Goal: Task Accomplishment & Management: Use online tool/utility

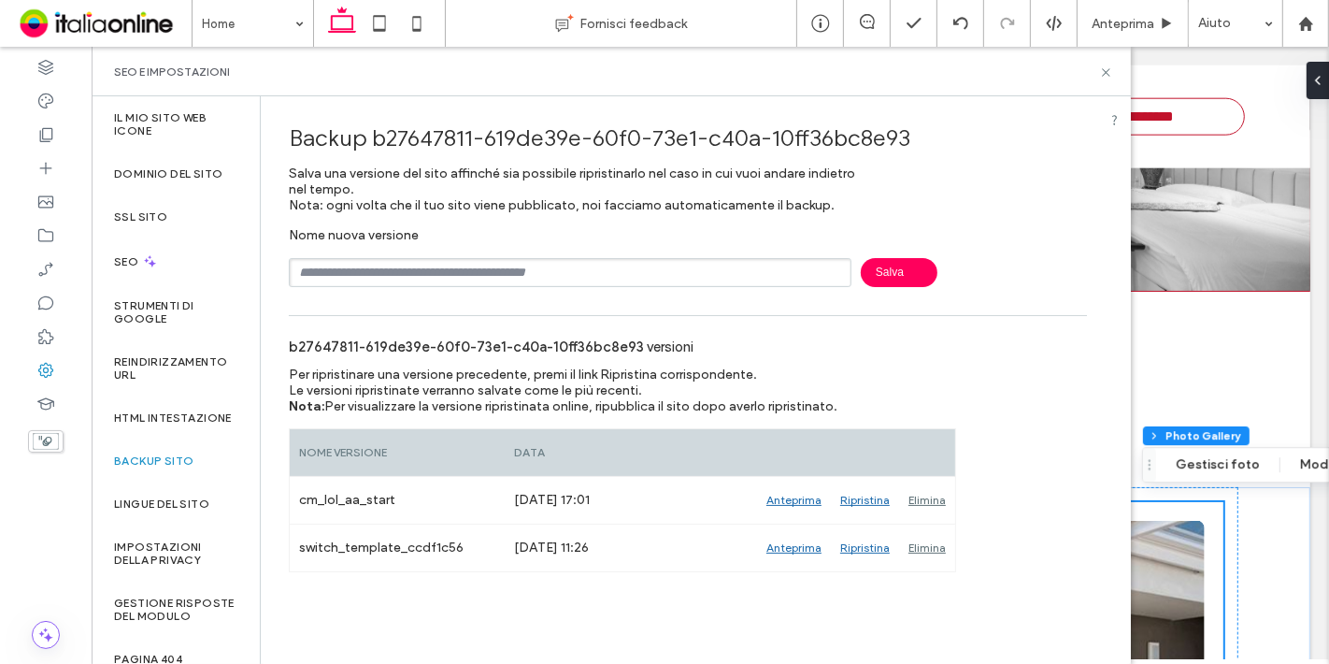
scroll to position [1134, 0]
click at [1100, 72] on icon at bounding box center [1106, 72] width 14 height 14
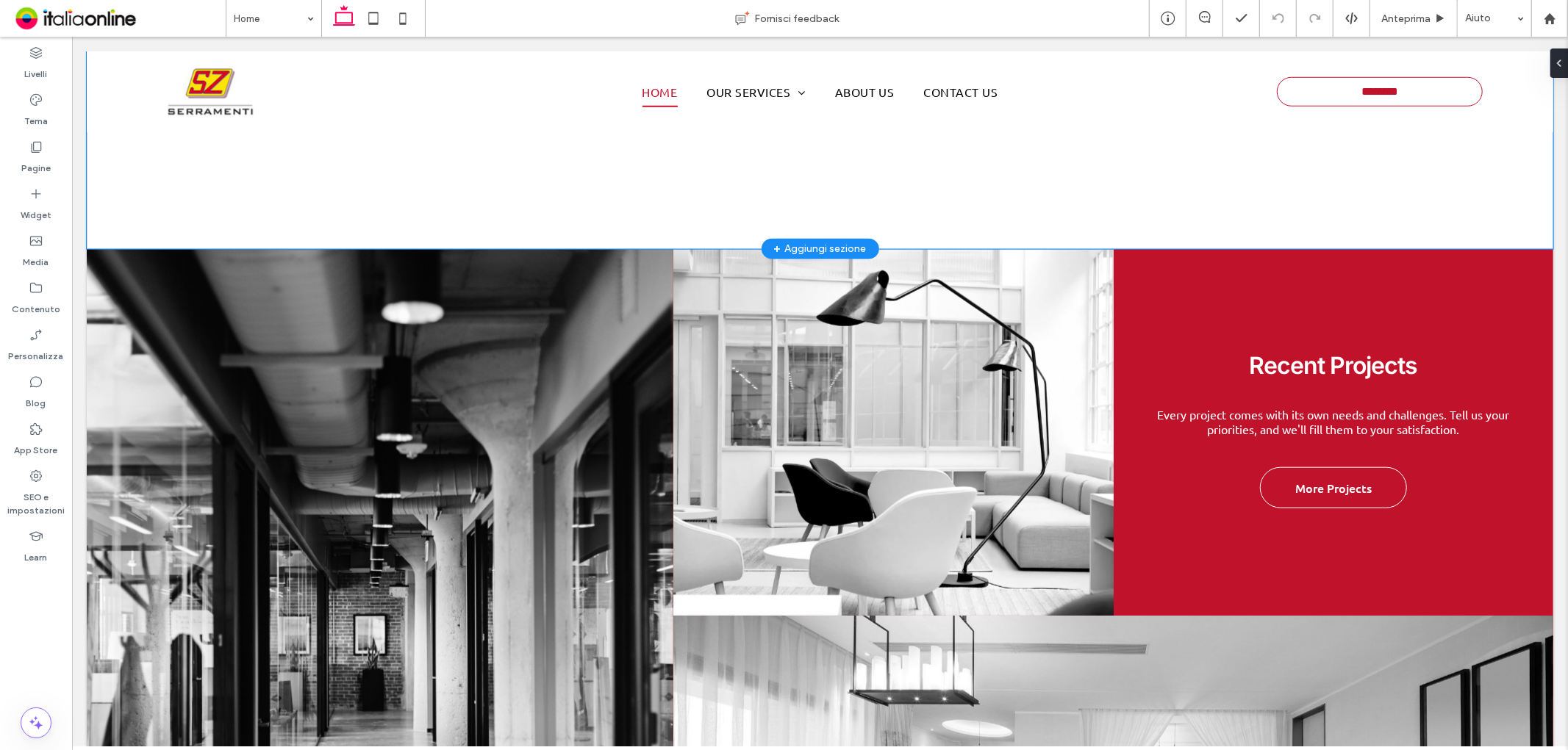
scroll to position [1039, 0]
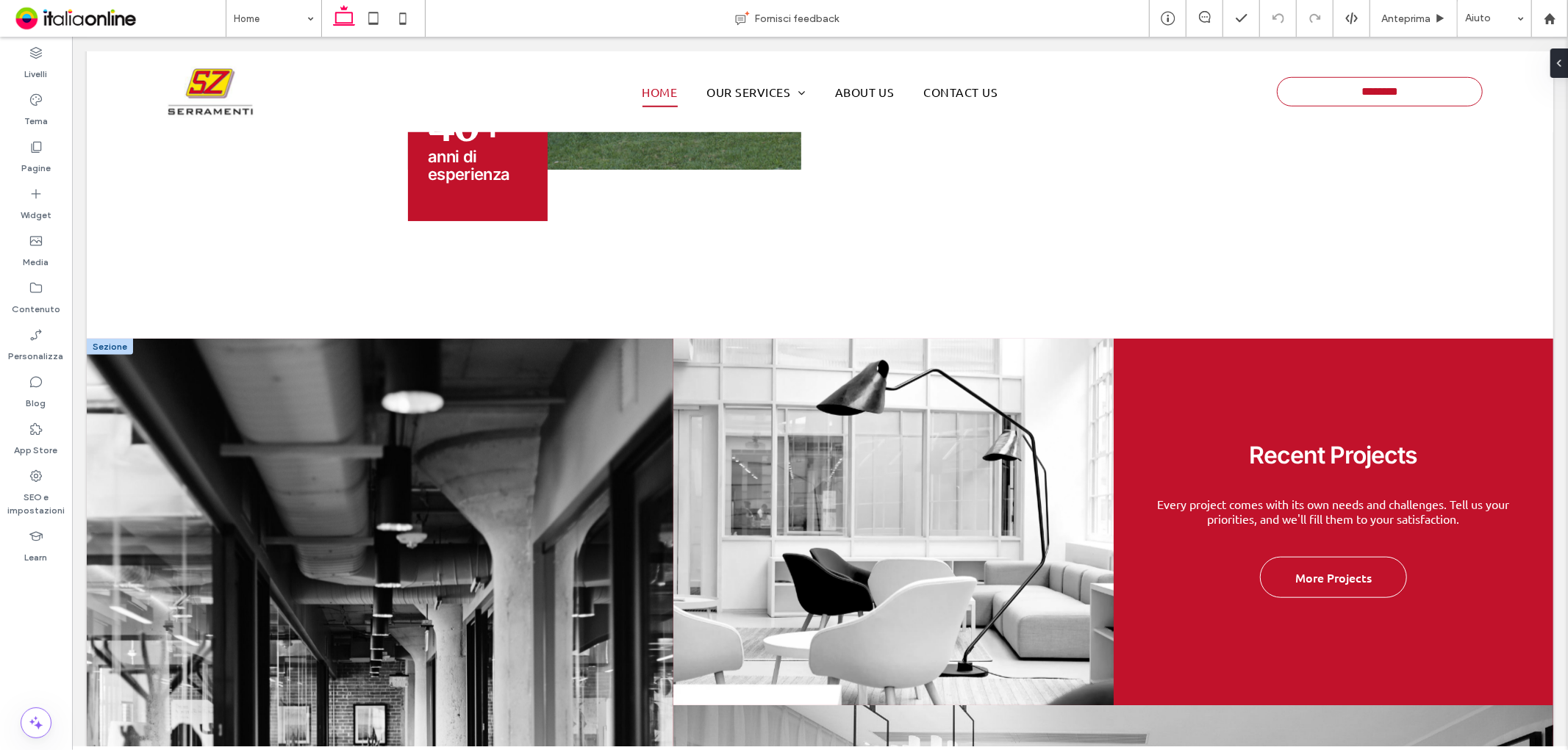
click at [96, 338] on div at bounding box center [109, 346] width 46 height 17
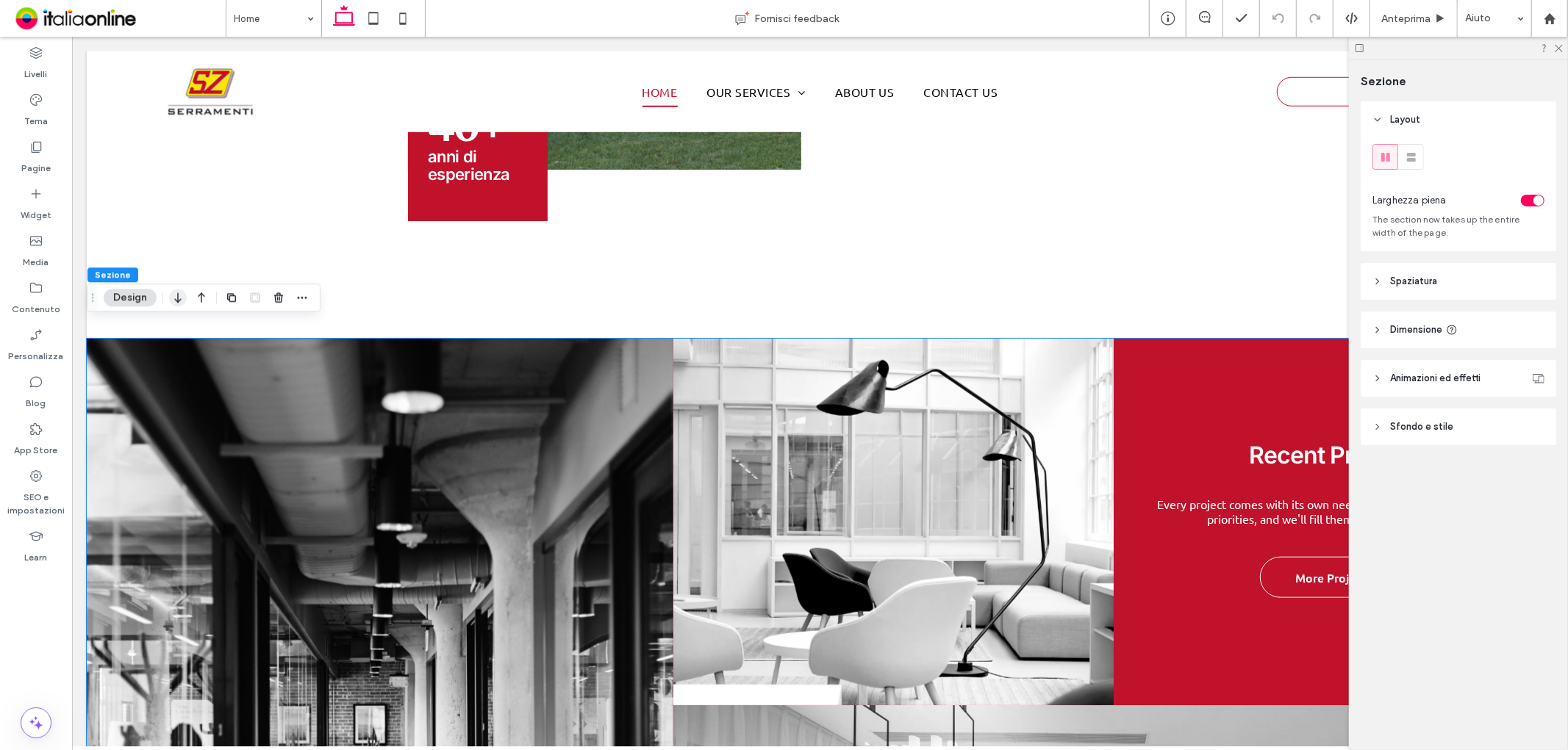
click at [182, 296] on icon "button" at bounding box center [178, 298] width 17 height 27
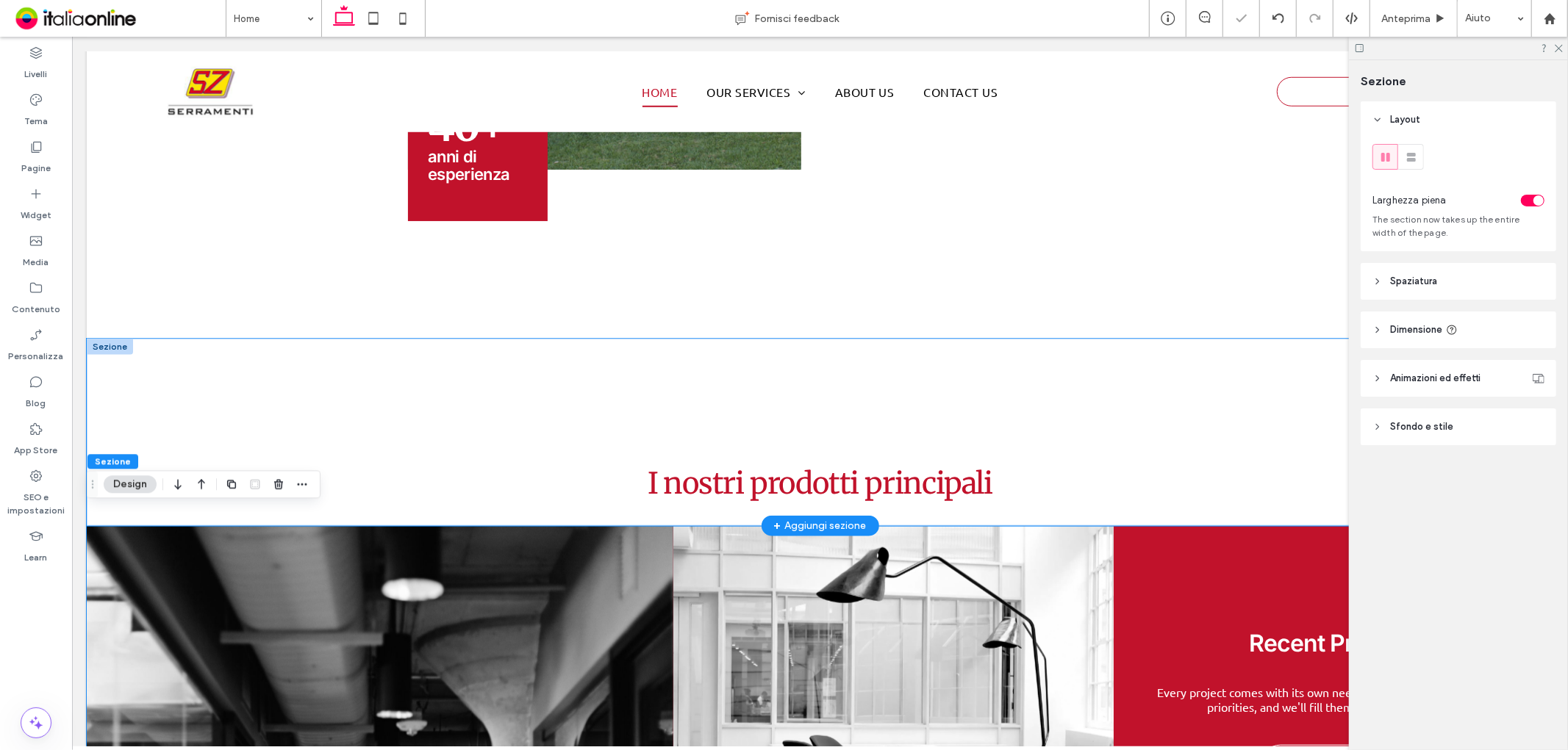
click at [396, 369] on div "I nostri prodotti principali" at bounding box center [819, 432] width 1467 height 188
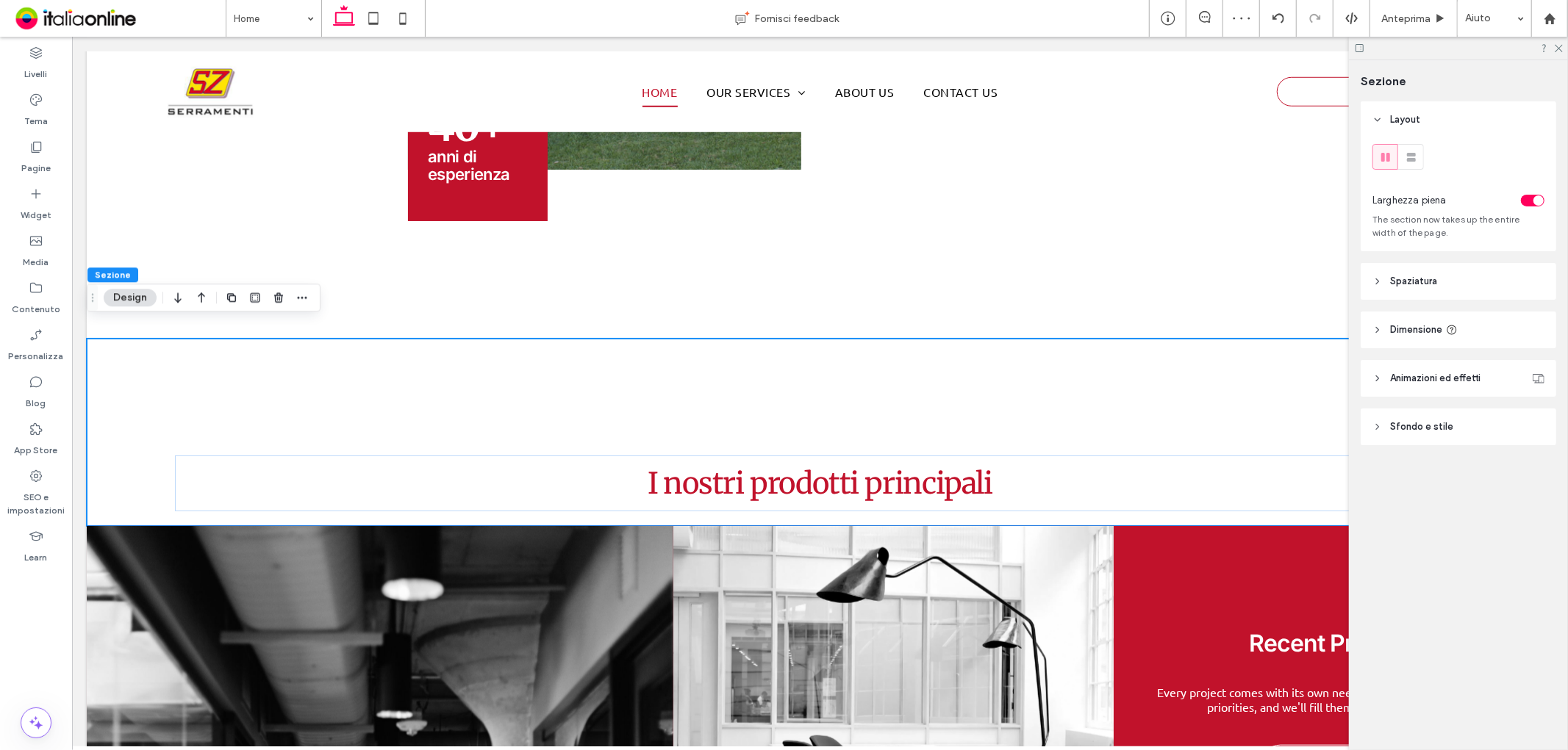
click at [1447, 283] on header "Spaziatura" at bounding box center [1458, 281] width 196 height 37
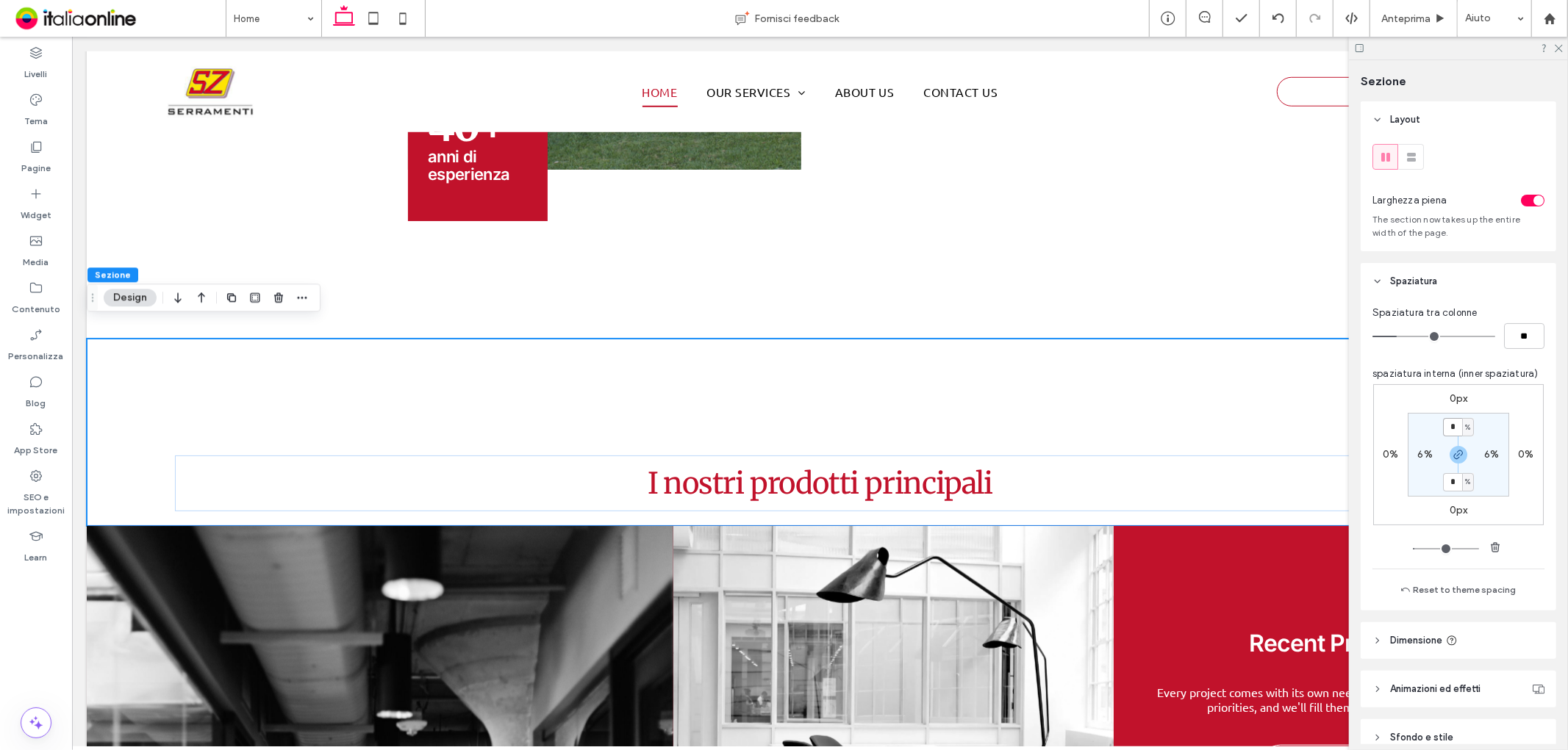
click at [1447, 428] on input "*" at bounding box center [1452, 427] width 19 height 18
type input "*"
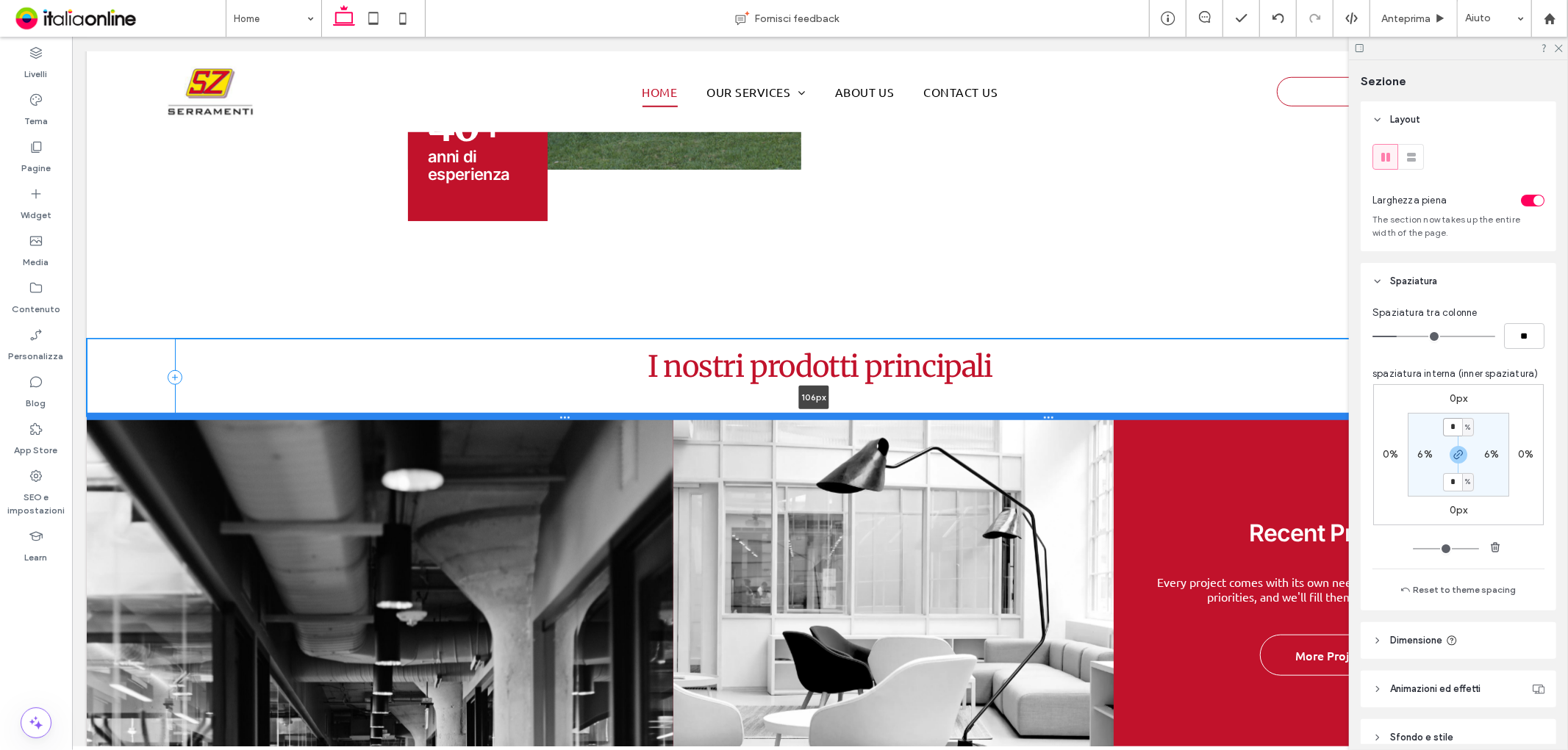
drag, startPoint x: 926, startPoint y: 460, endPoint x: 948, endPoint y: 399, distance: 64.8
click at [948, 412] on div at bounding box center [813, 415] width 1455 height 7
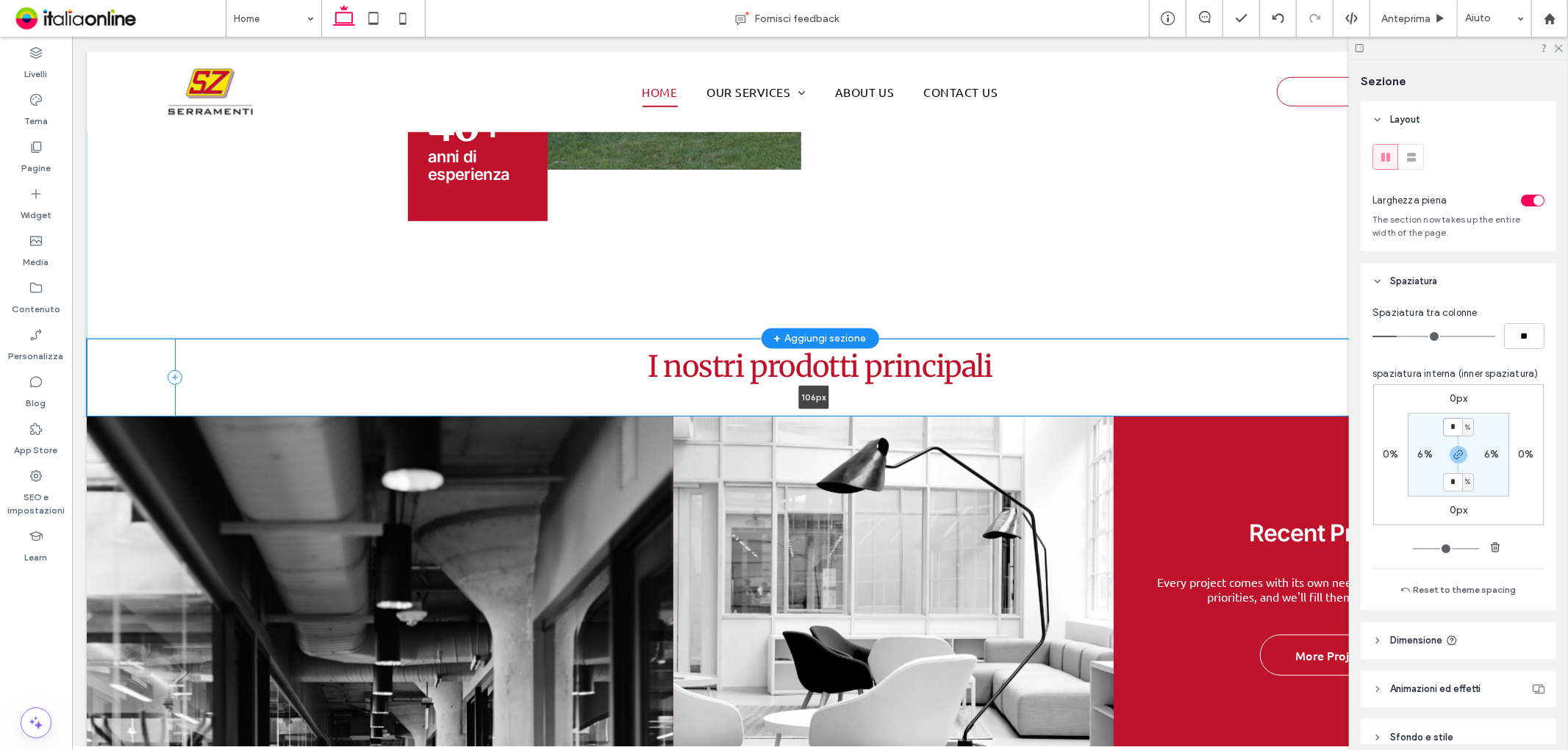
type input "***"
click at [1559, 42] on icon at bounding box center [1558, 47] width 9 height 9
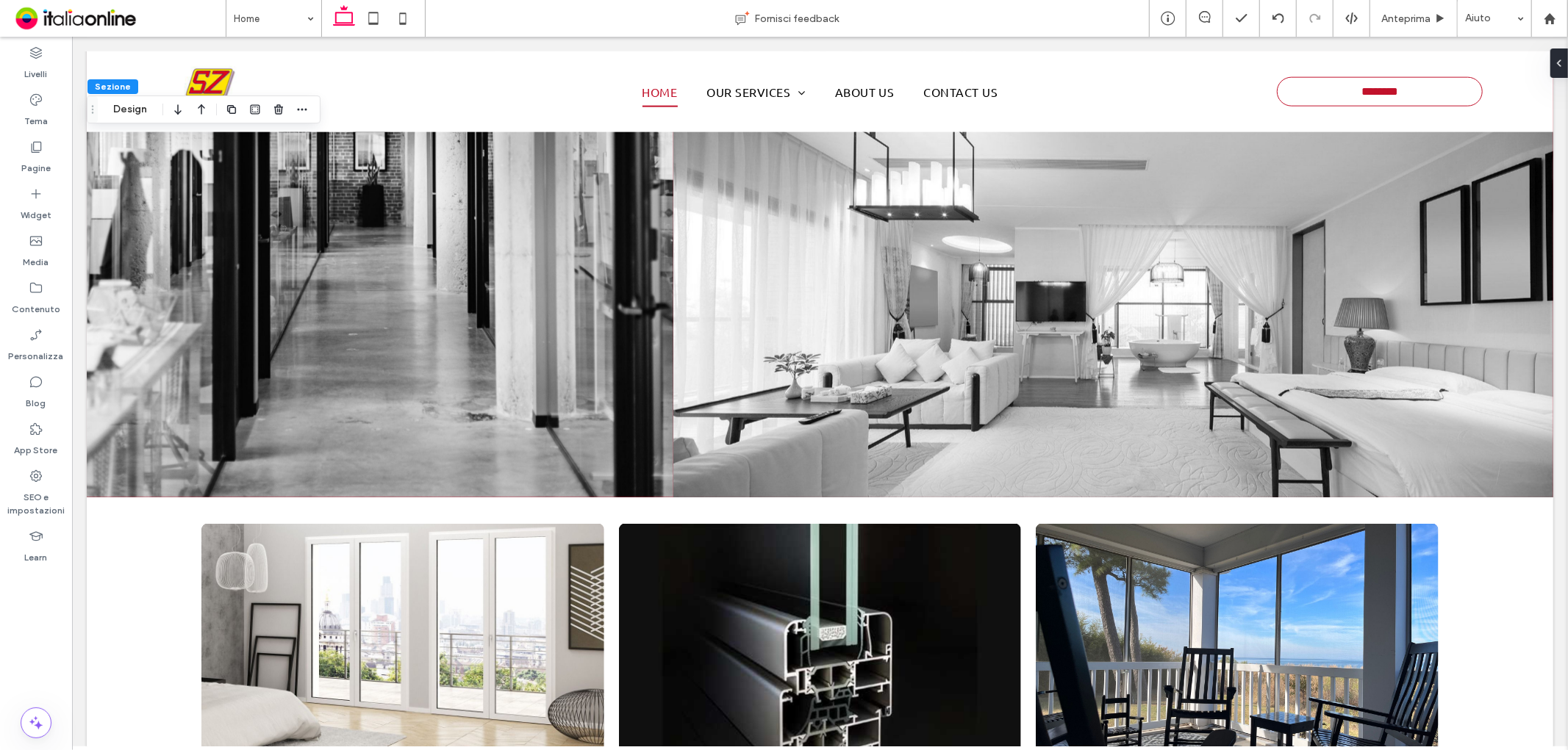
scroll to position [1691, 0]
click at [129, 496] on div at bounding box center [109, 504] width 46 height 17
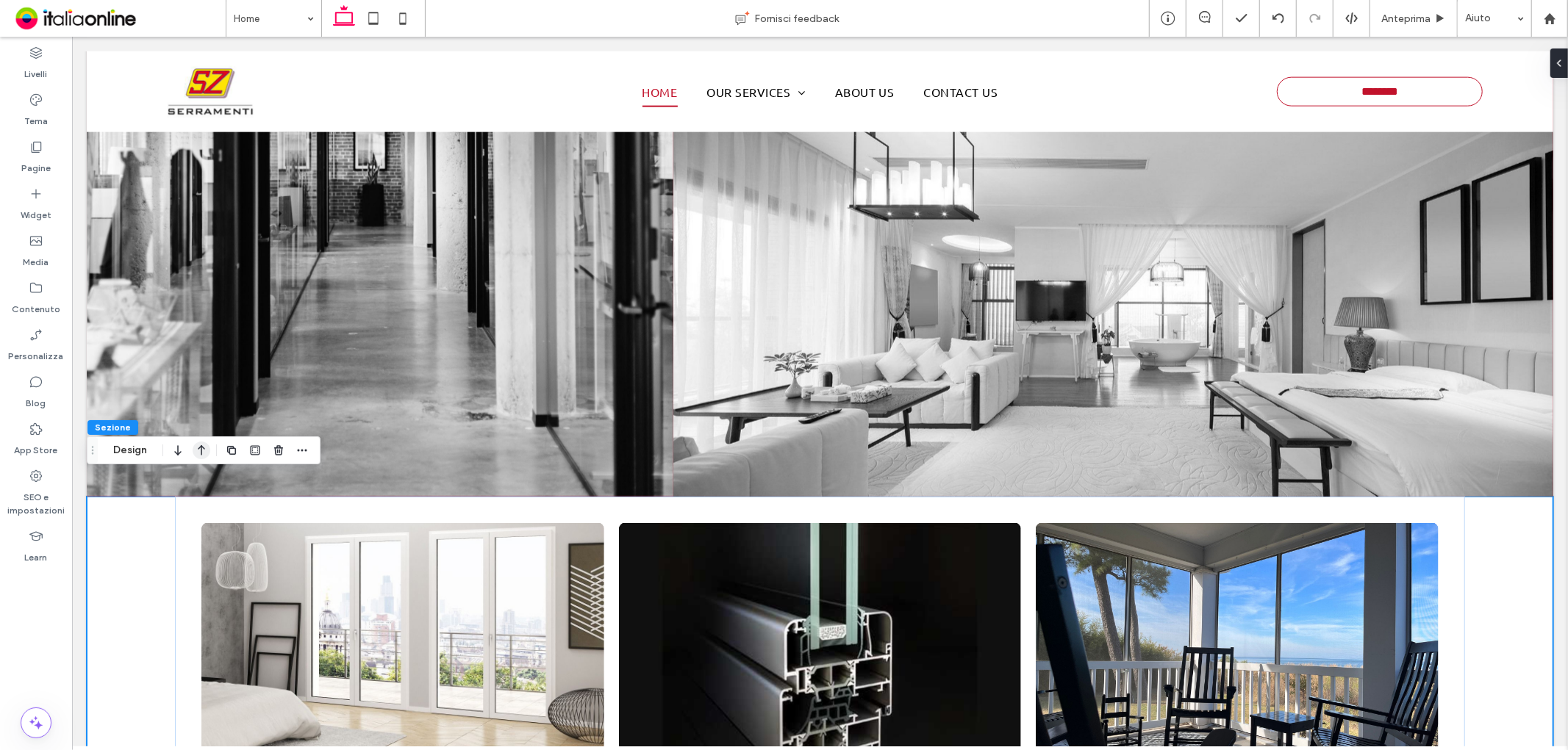
click at [198, 453] on icon "button" at bounding box center [201, 450] width 17 height 27
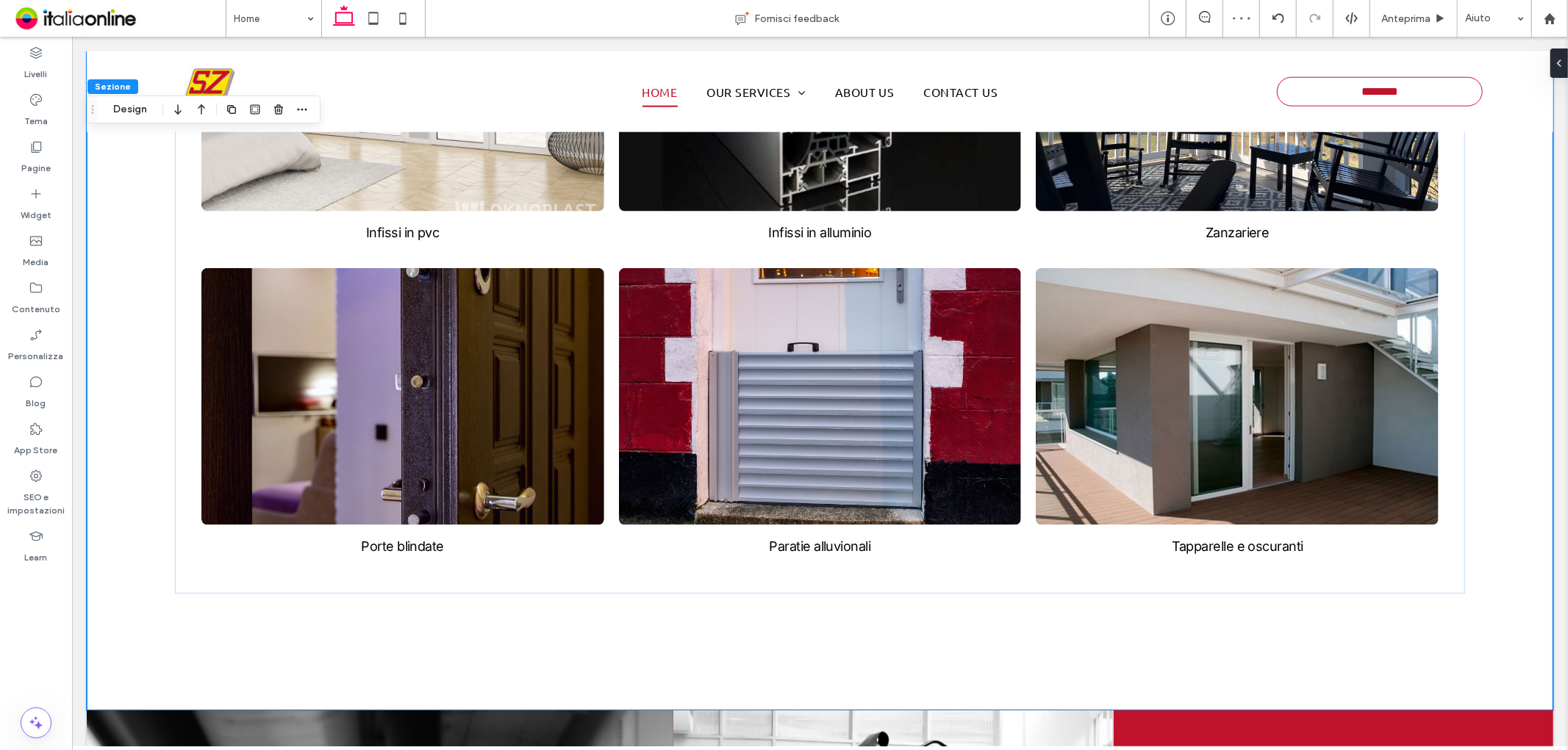
scroll to position [1936, 0]
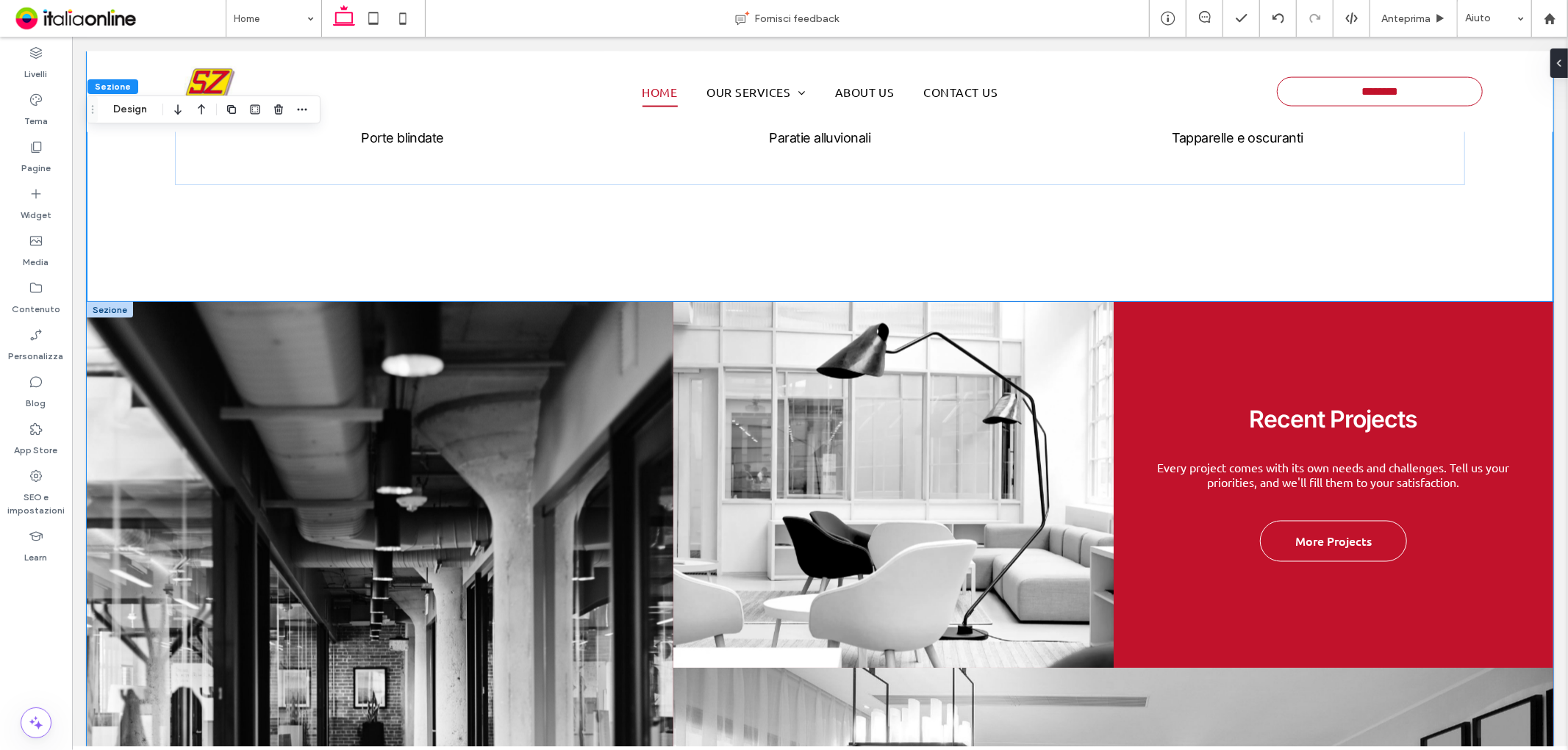
click at [1311, 407] on link at bounding box center [1333, 484] width 440 height 366
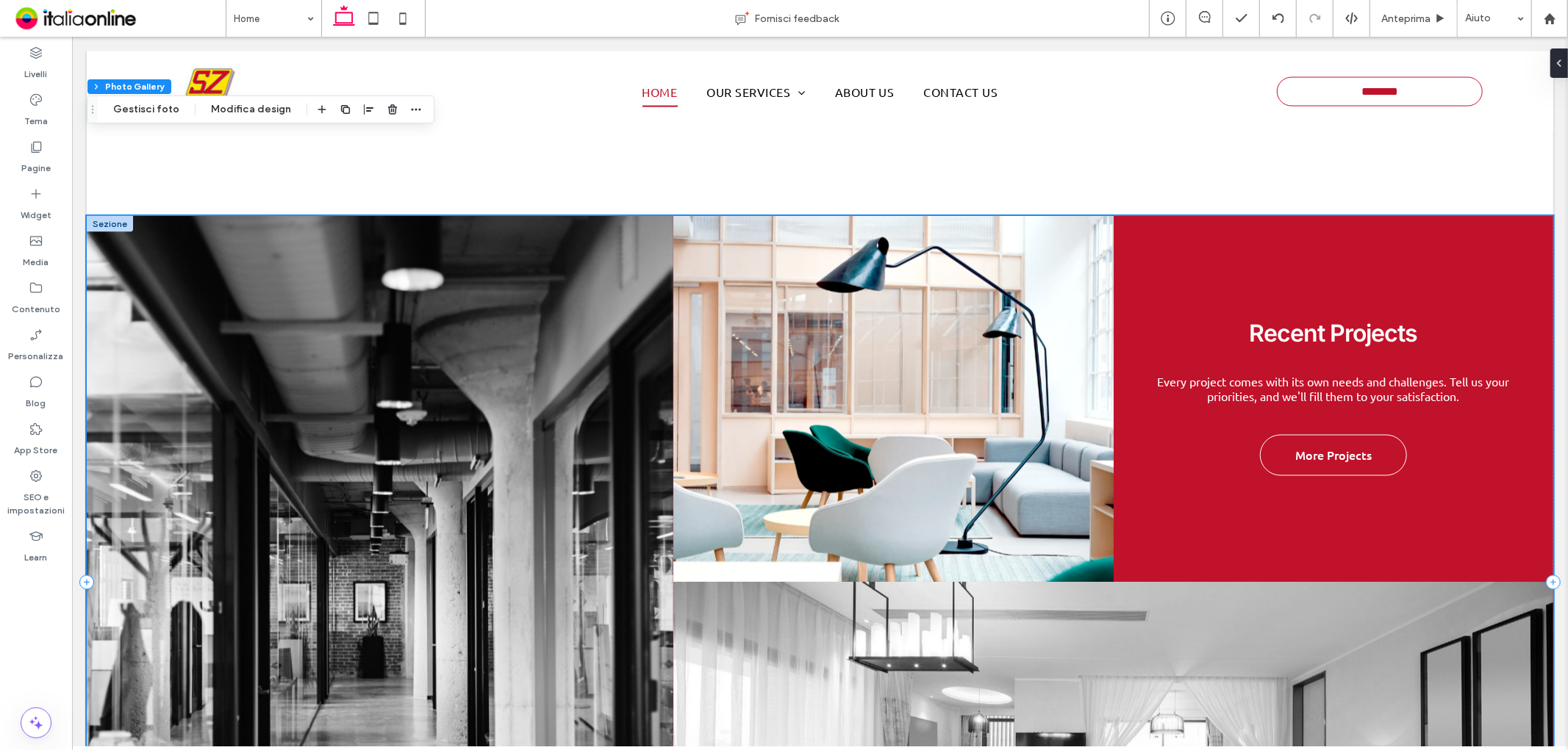
scroll to position [2262, 0]
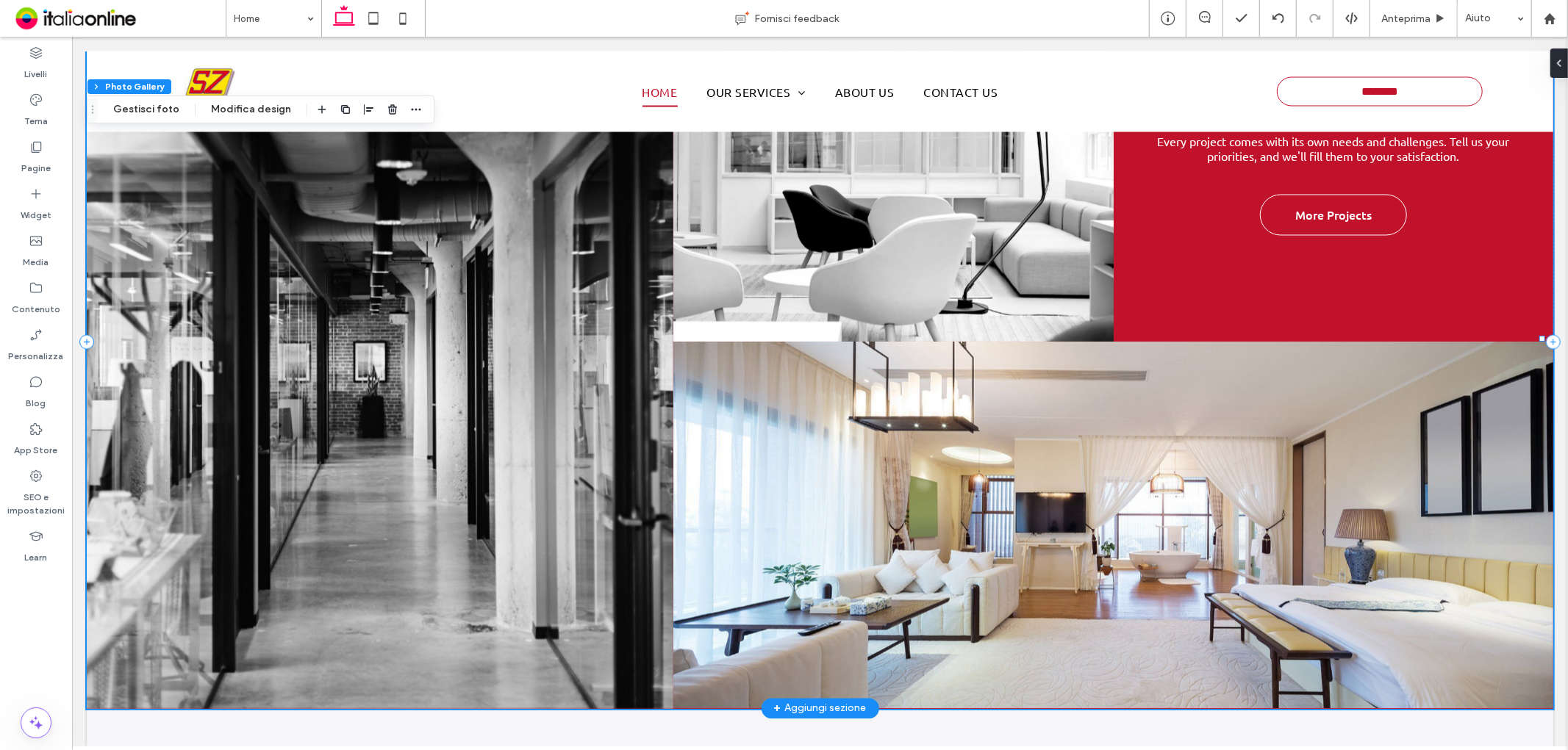
click at [918, 517] on link at bounding box center [1112, 525] width 880 height 366
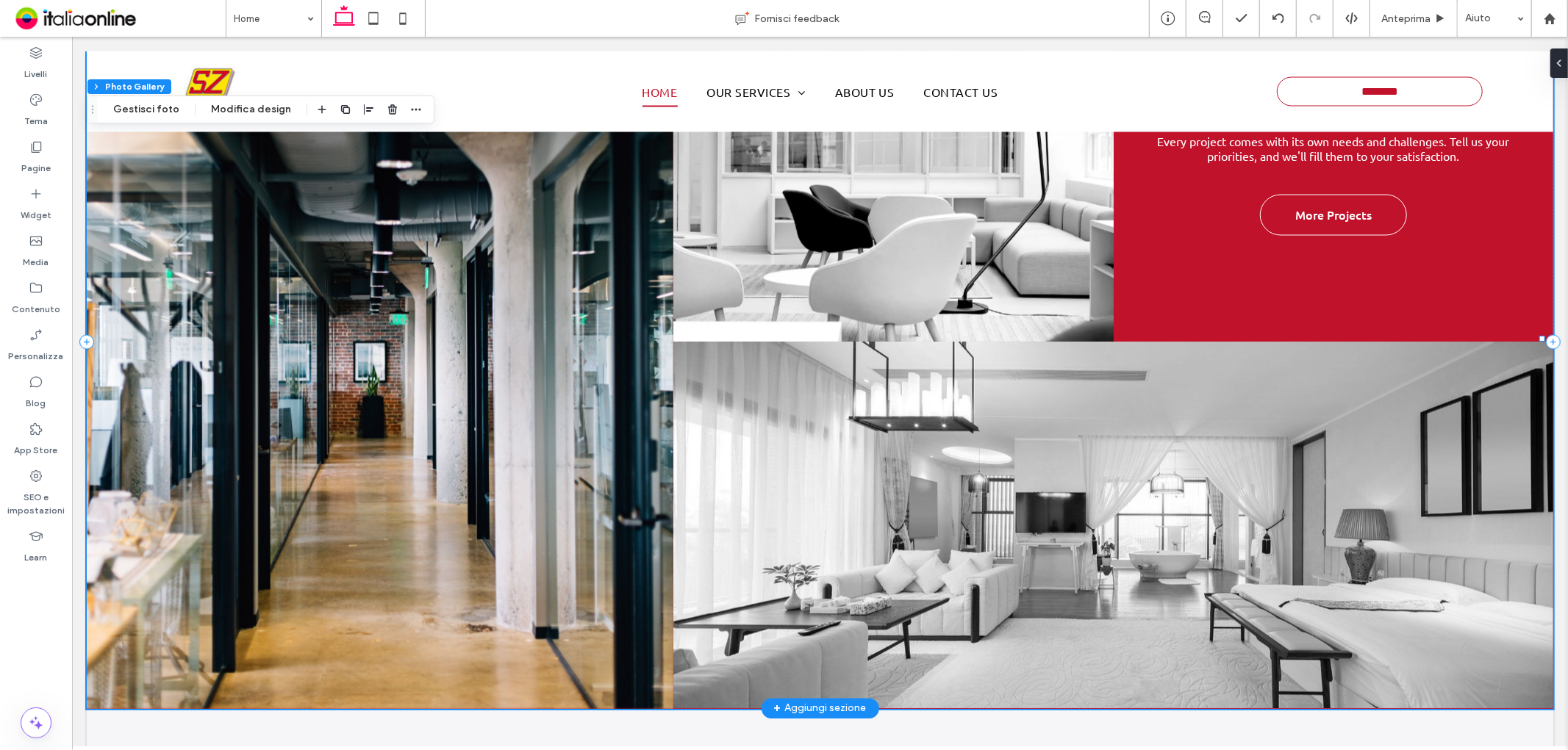
click at [357, 355] on link at bounding box center [379, 341] width 587 height 733
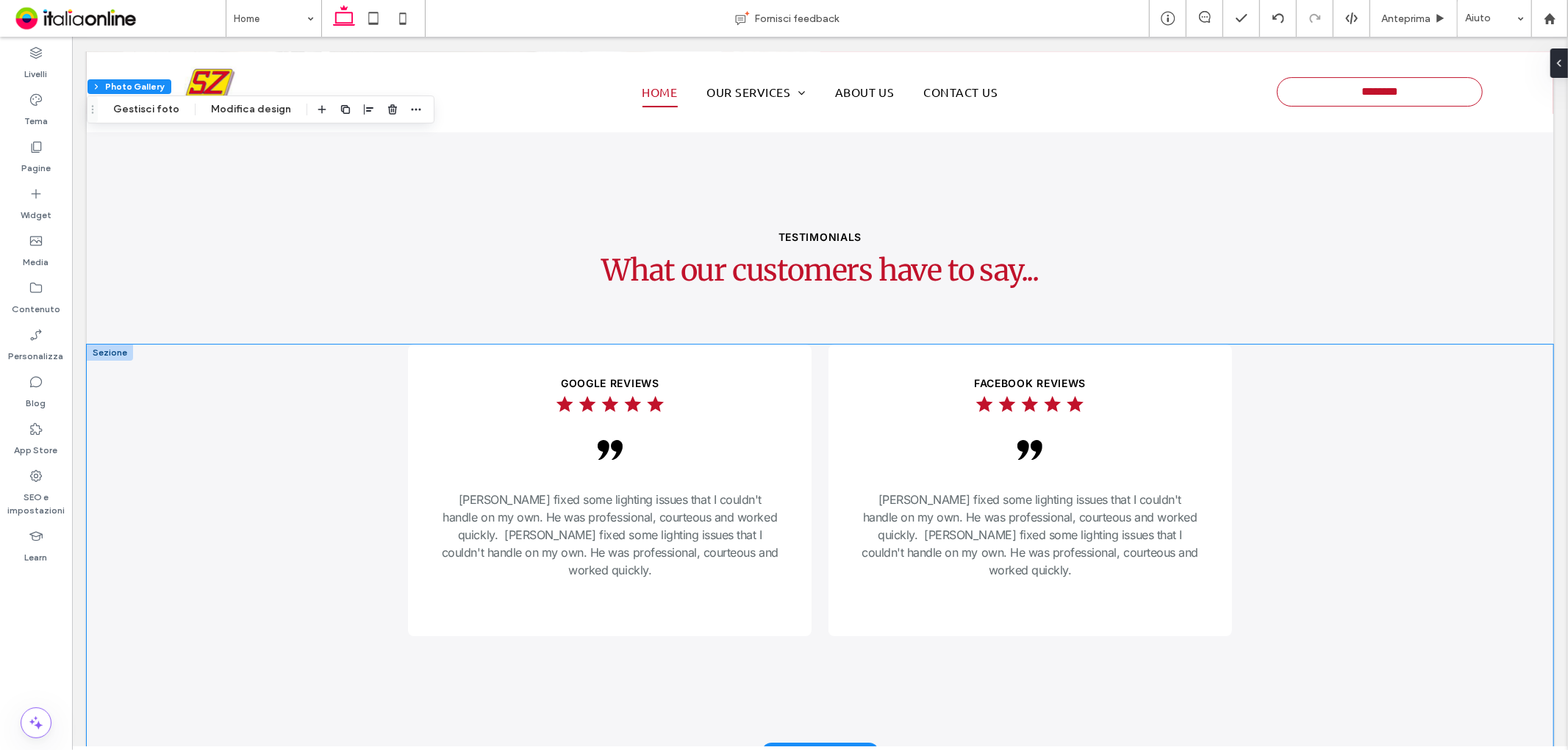
scroll to position [3983, 0]
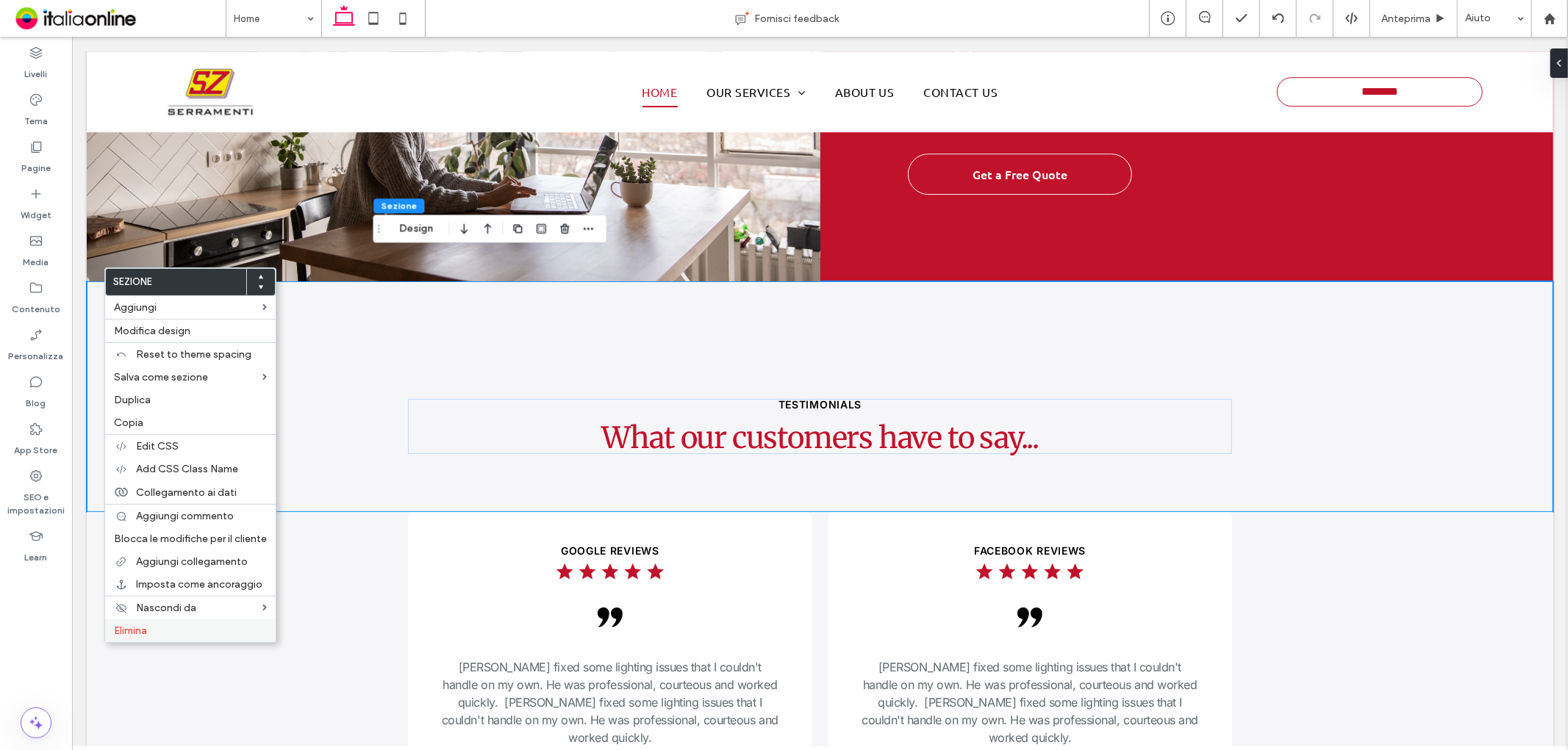
click at [172, 629] on label "Elimina" at bounding box center [190, 631] width 153 height 13
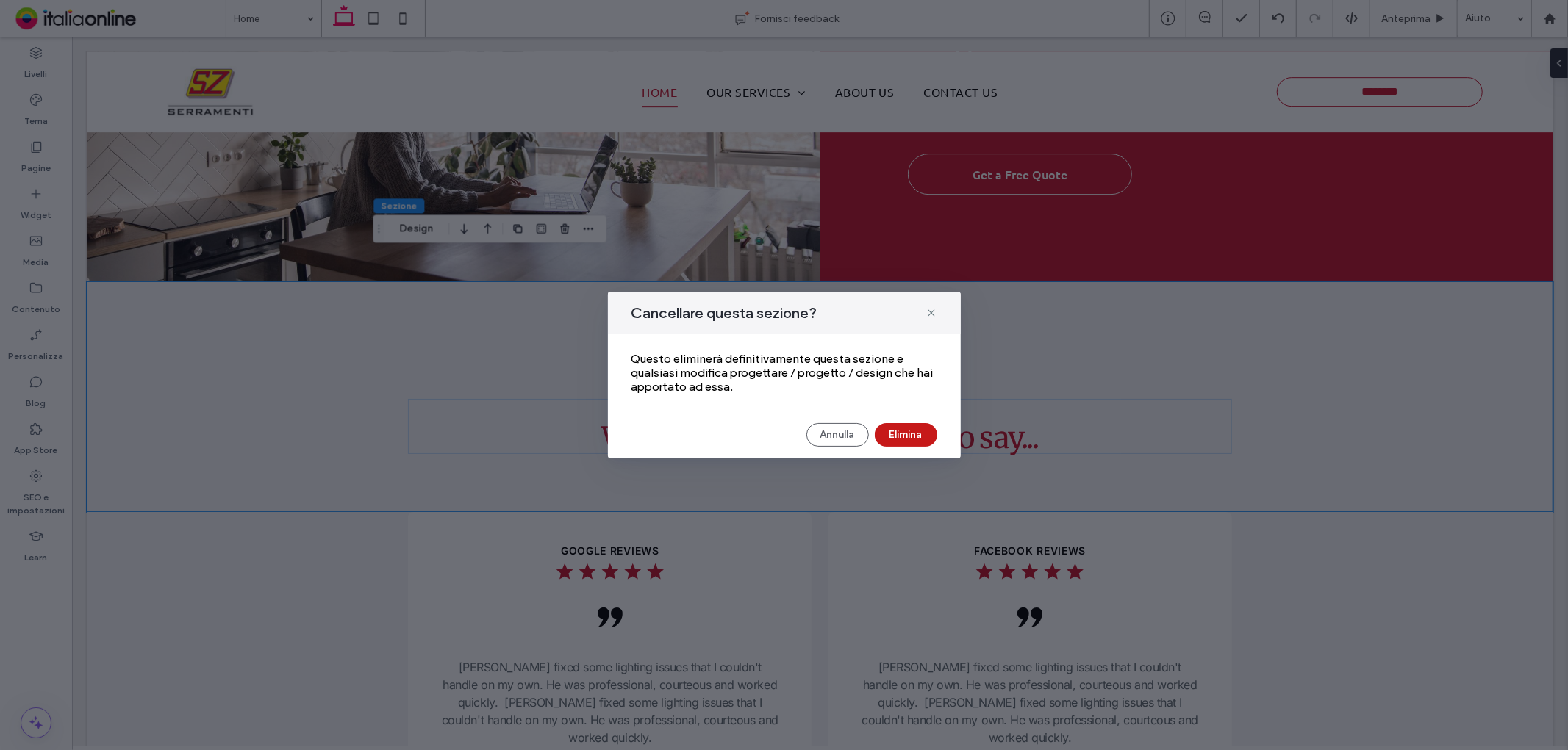
click at [909, 434] on button "Elimina" at bounding box center [905, 435] width 62 height 24
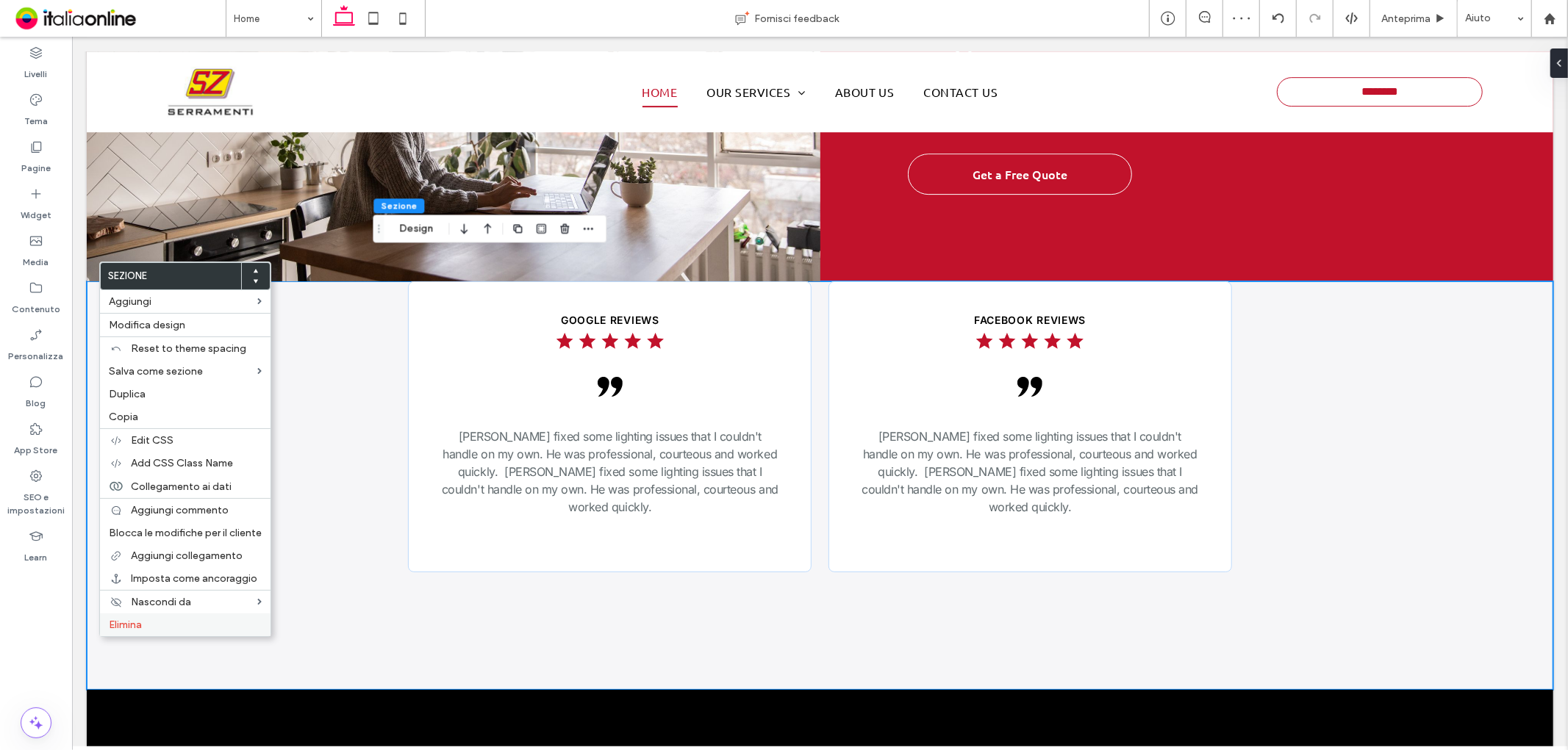
click at [199, 623] on label "Elimina" at bounding box center [185, 625] width 153 height 13
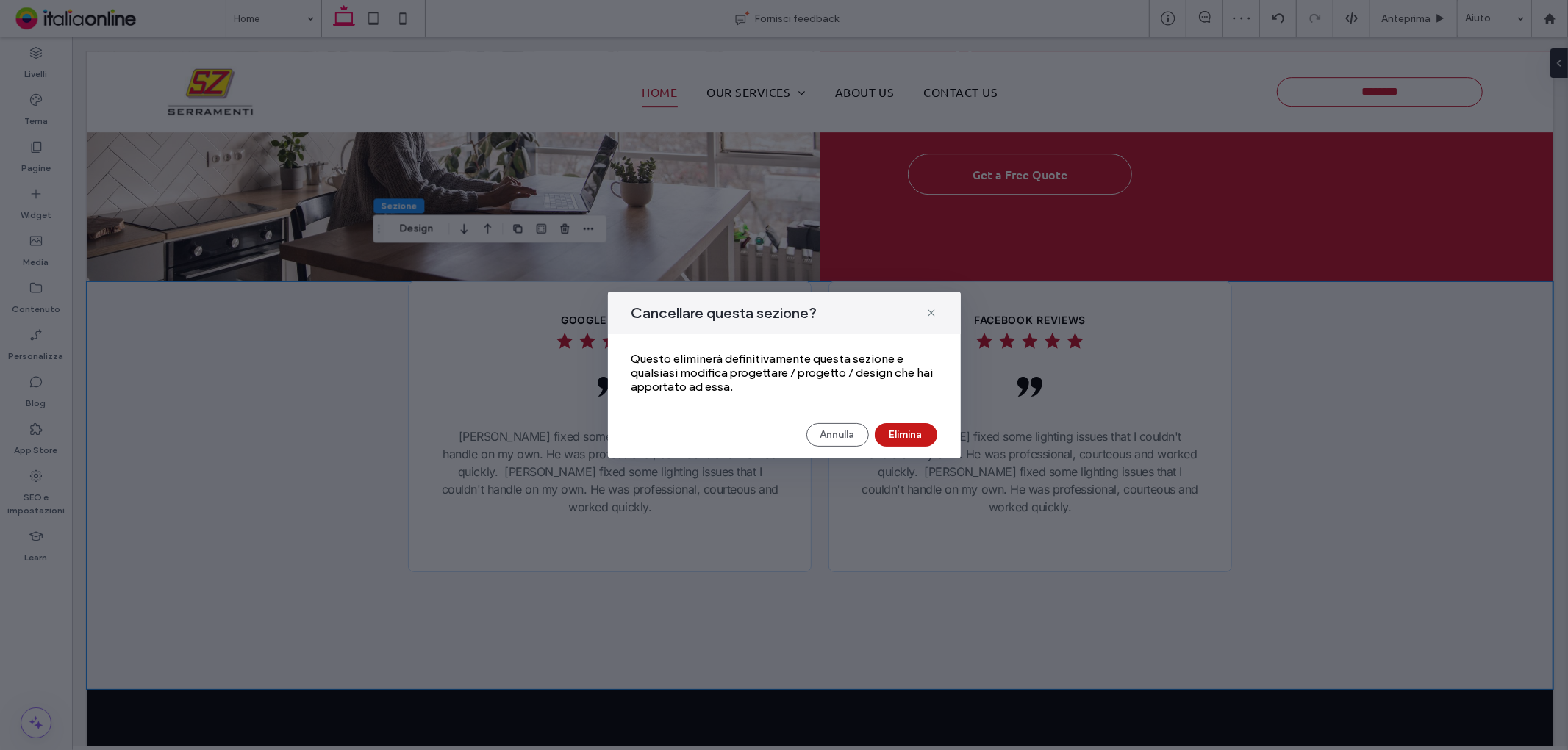
click at [892, 427] on button "Elimina" at bounding box center [905, 435] width 62 height 24
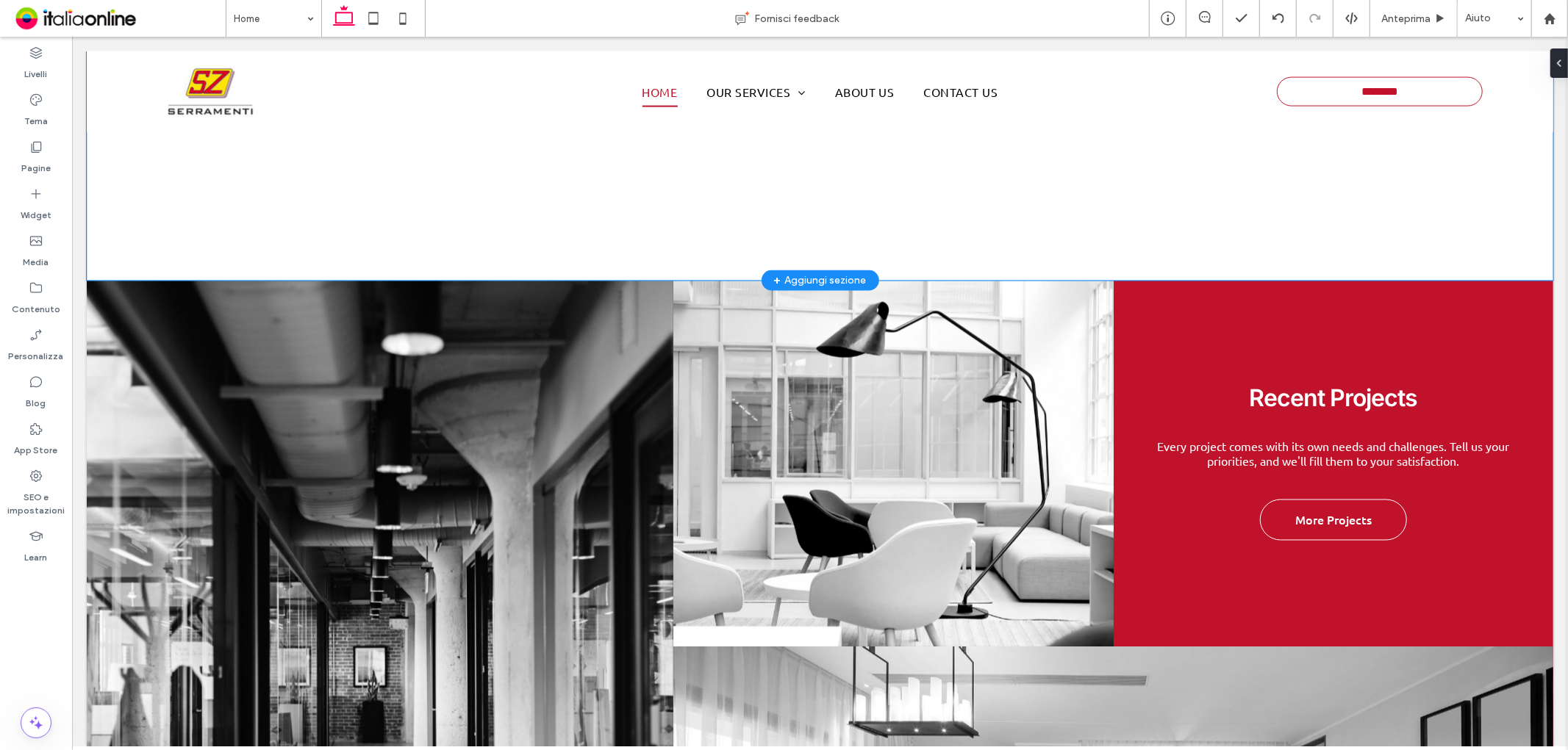
scroll to position [1811, 0]
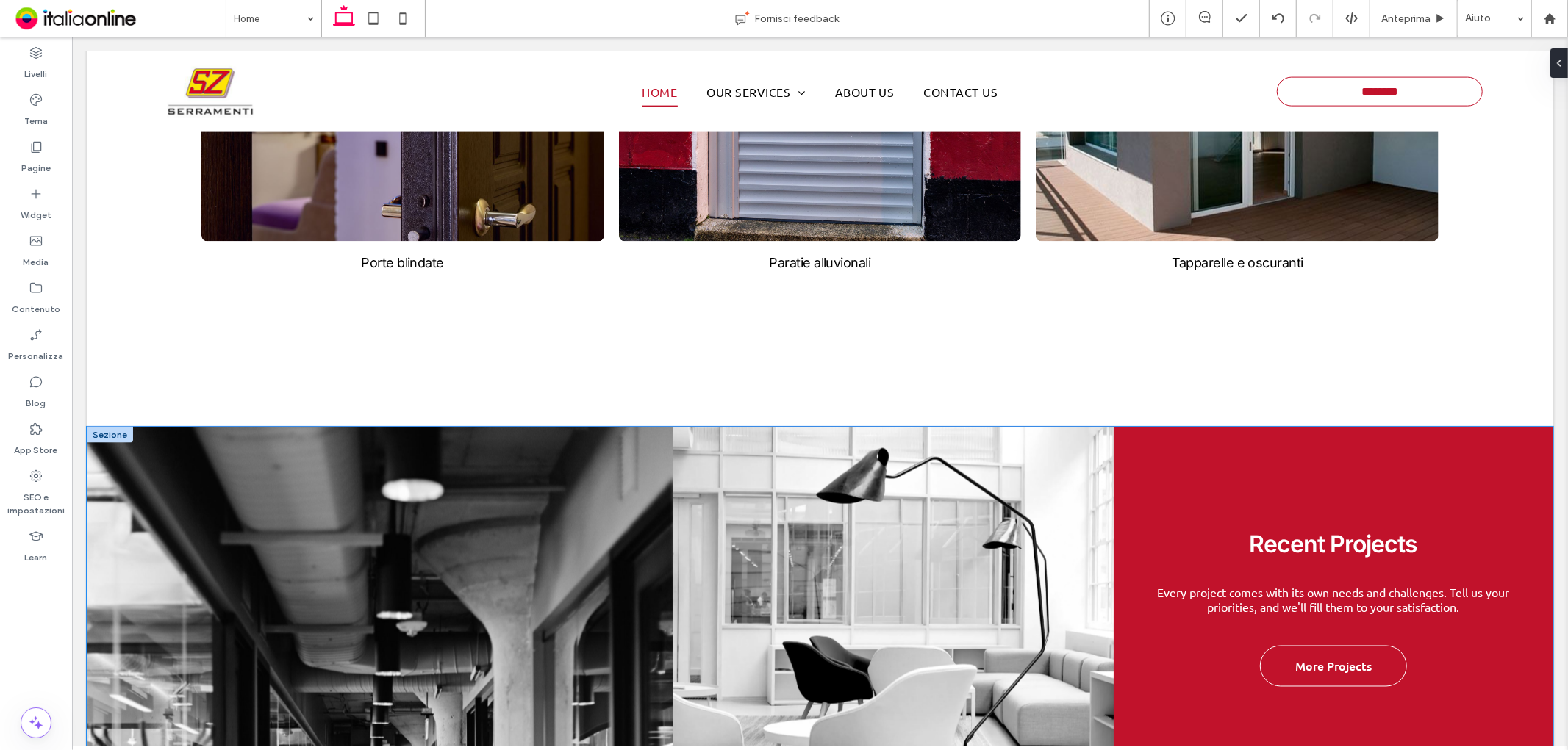
click at [1290, 533] on link at bounding box center [1333, 609] width 440 height 366
click at [141, 386] on button "Gestisci foto" at bounding box center [146, 385] width 85 height 17
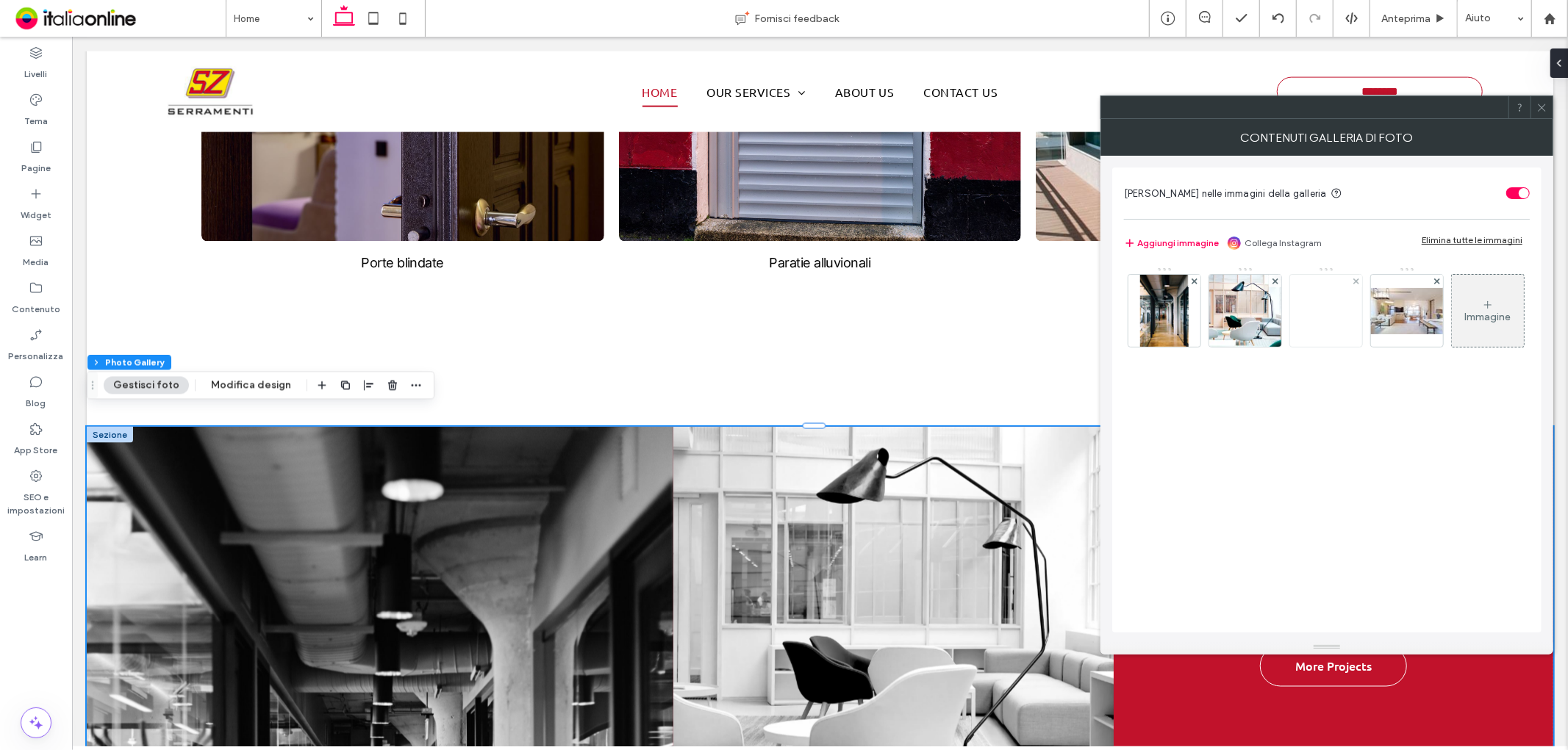
click at [1336, 332] on img at bounding box center [1326, 311] width 118 height 50
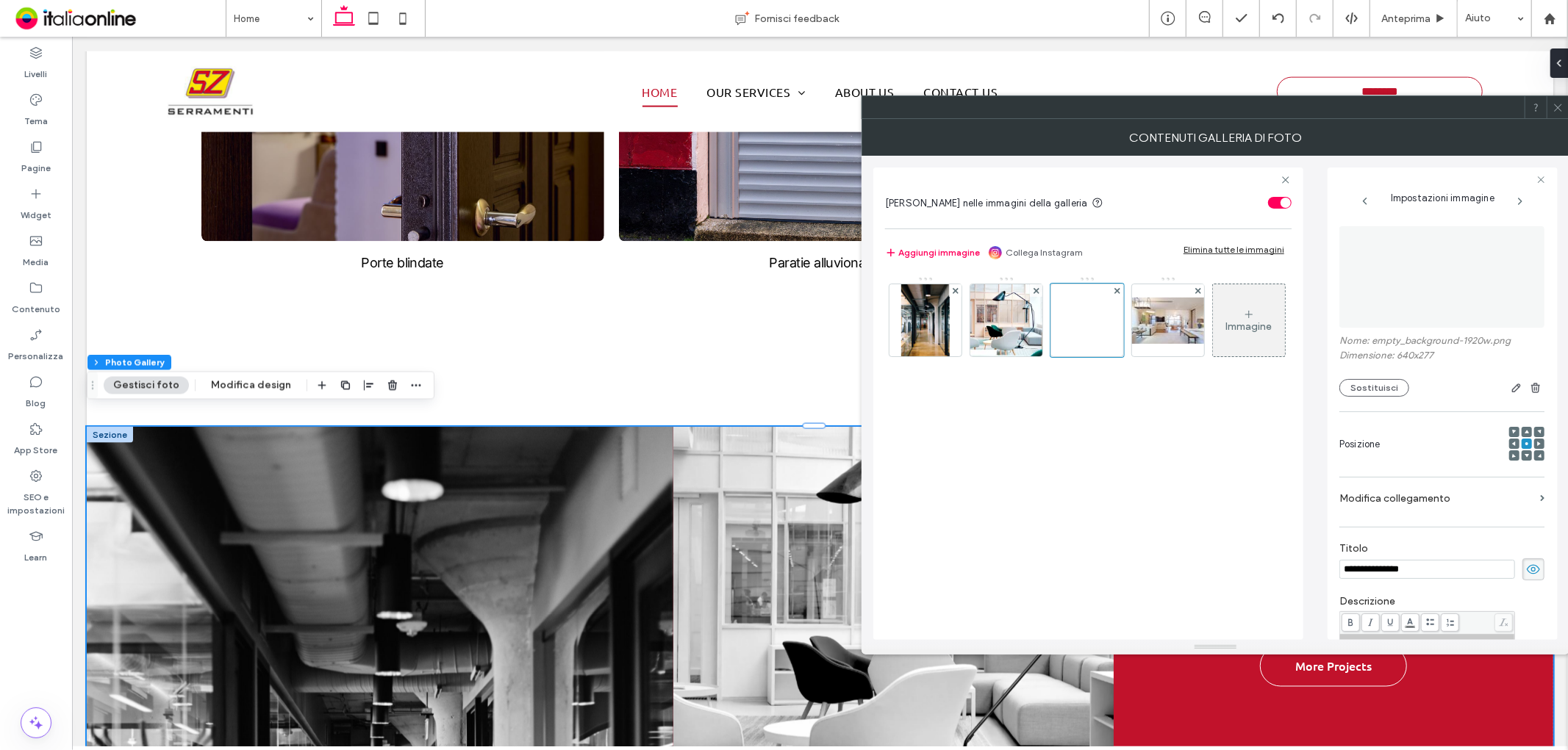
scroll to position [0, 0]
click at [1425, 579] on input "**********" at bounding box center [1425, 569] width 175 height 19
click at [1557, 119] on div "Contenuti galleria di foto" at bounding box center [1214, 137] width 708 height 37
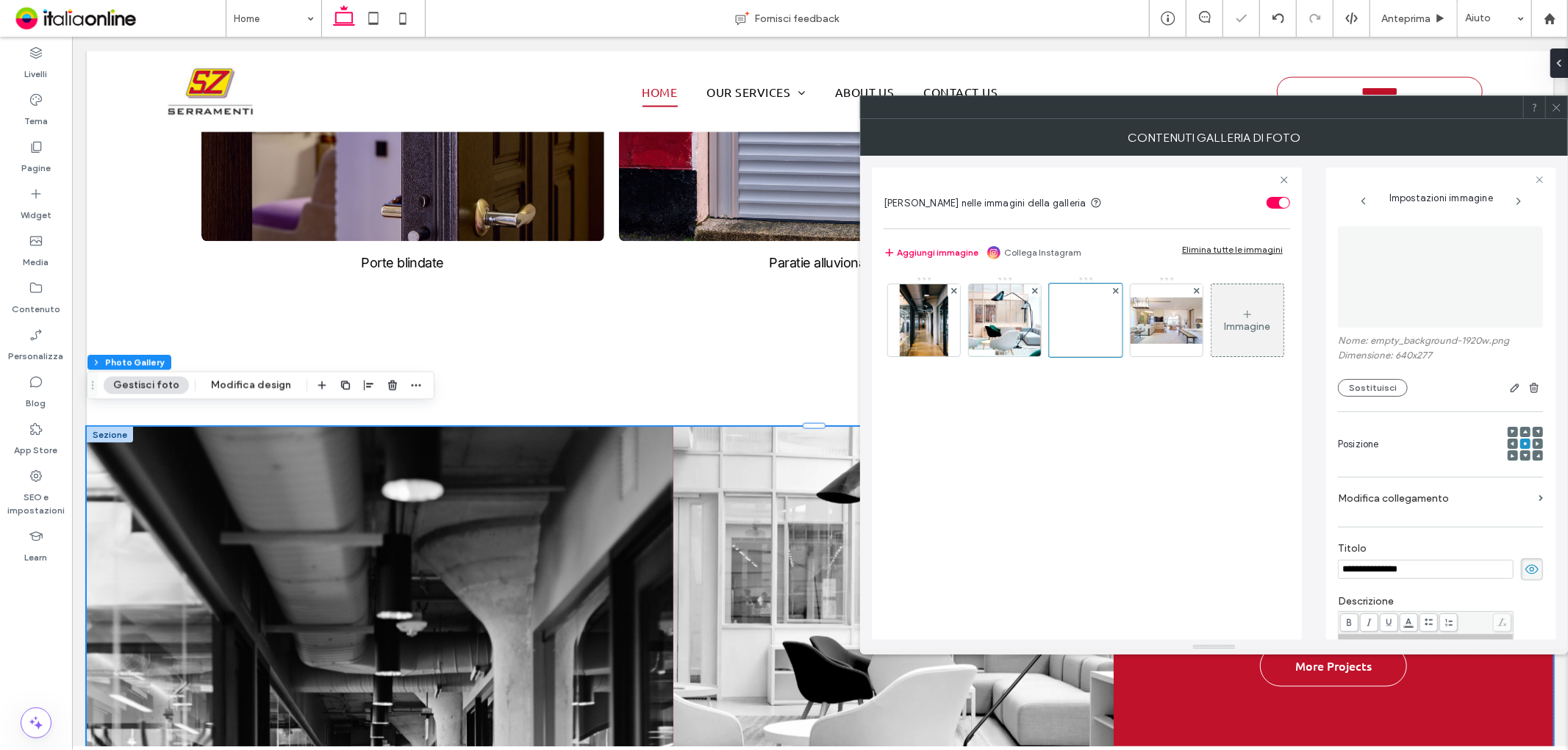
click at [1343, 572] on input "**********" at bounding box center [1425, 569] width 175 height 19
type input "**********"
click at [1560, 115] on span at bounding box center [1556, 107] width 11 height 22
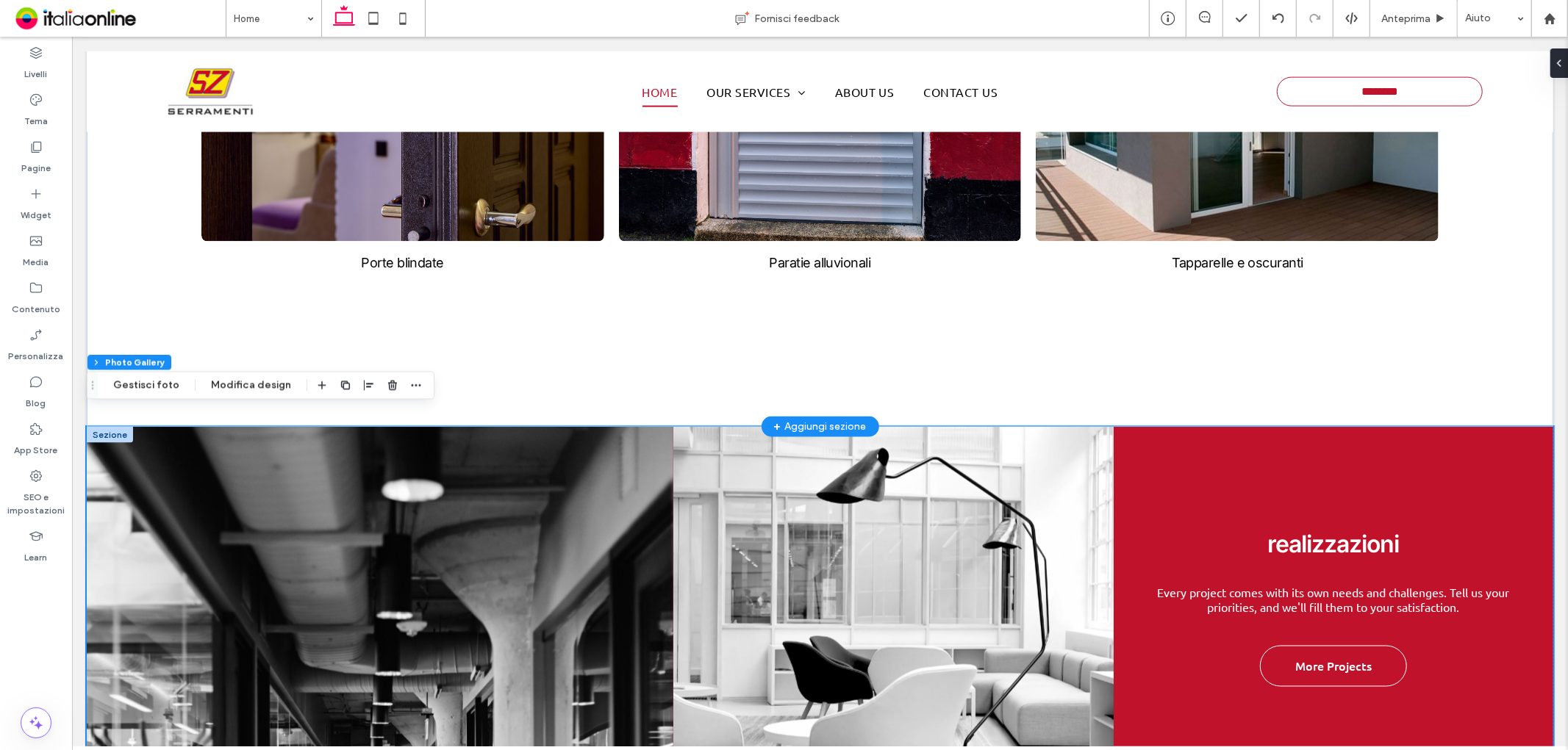
click at [836, 414] on div "+ Aggiungi sezione" at bounding box center [819, 426] width 93 height 25
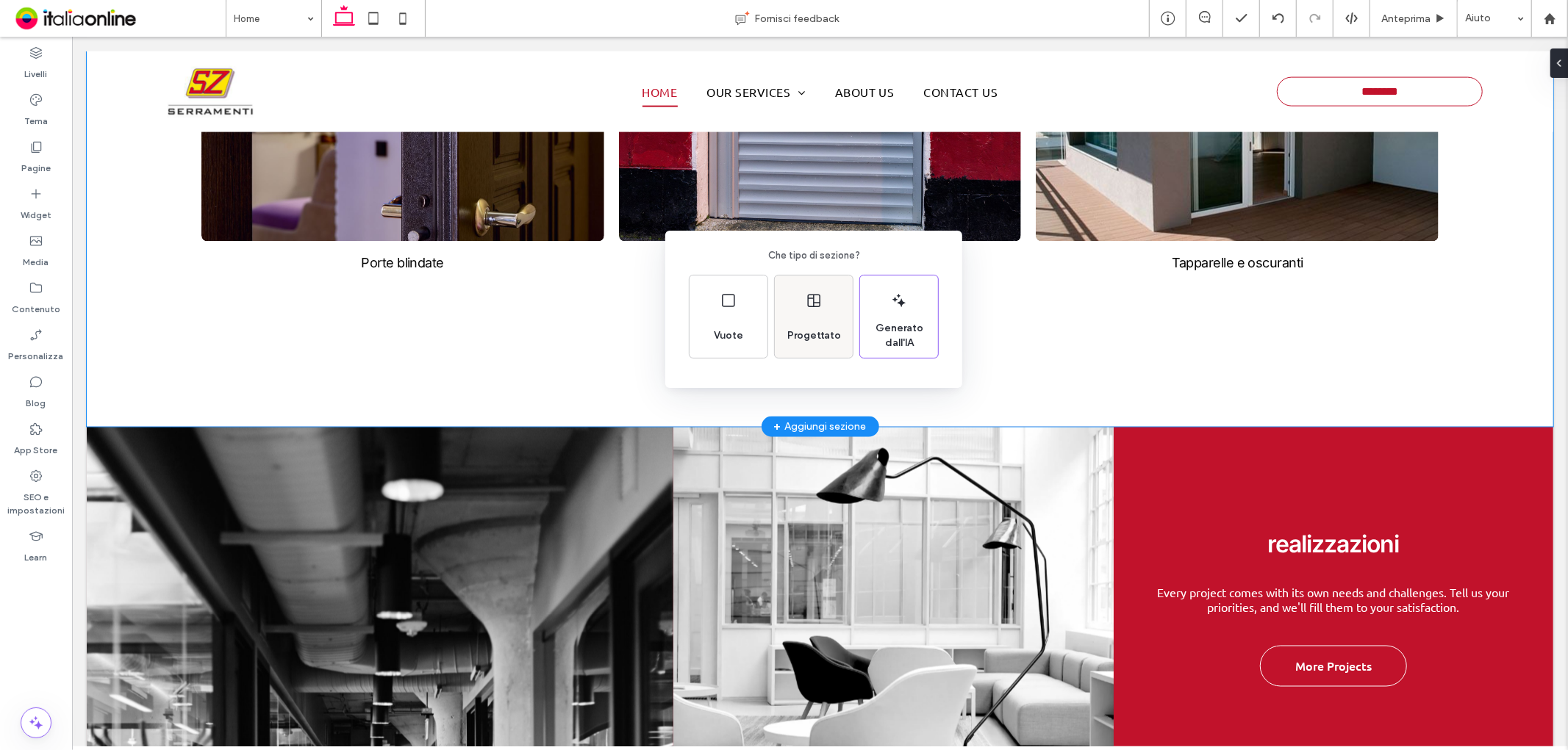
click at [825, 332] on span "Progettato" at bounding box center [814, 336] width 65 height 15
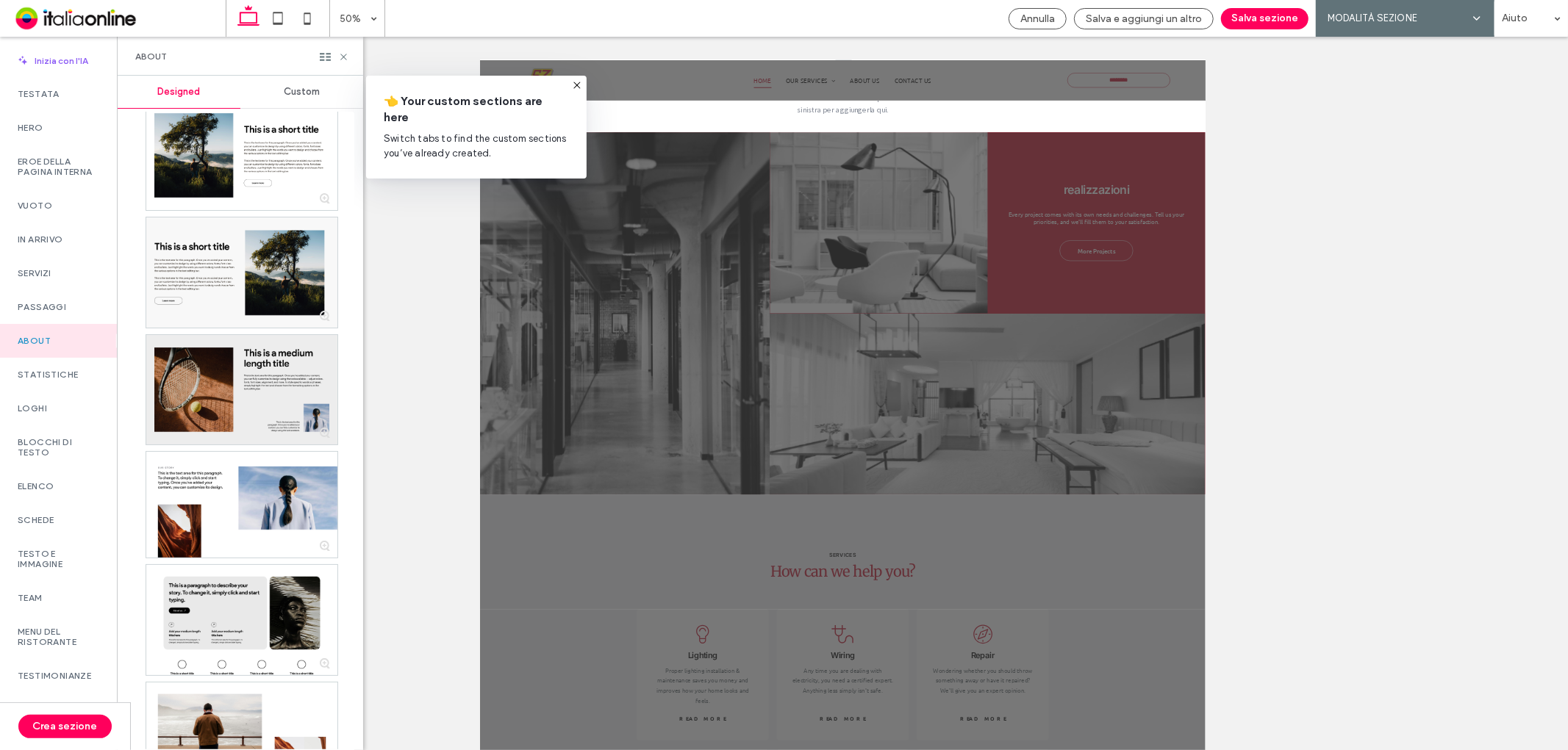
scroll to position [28, 0]
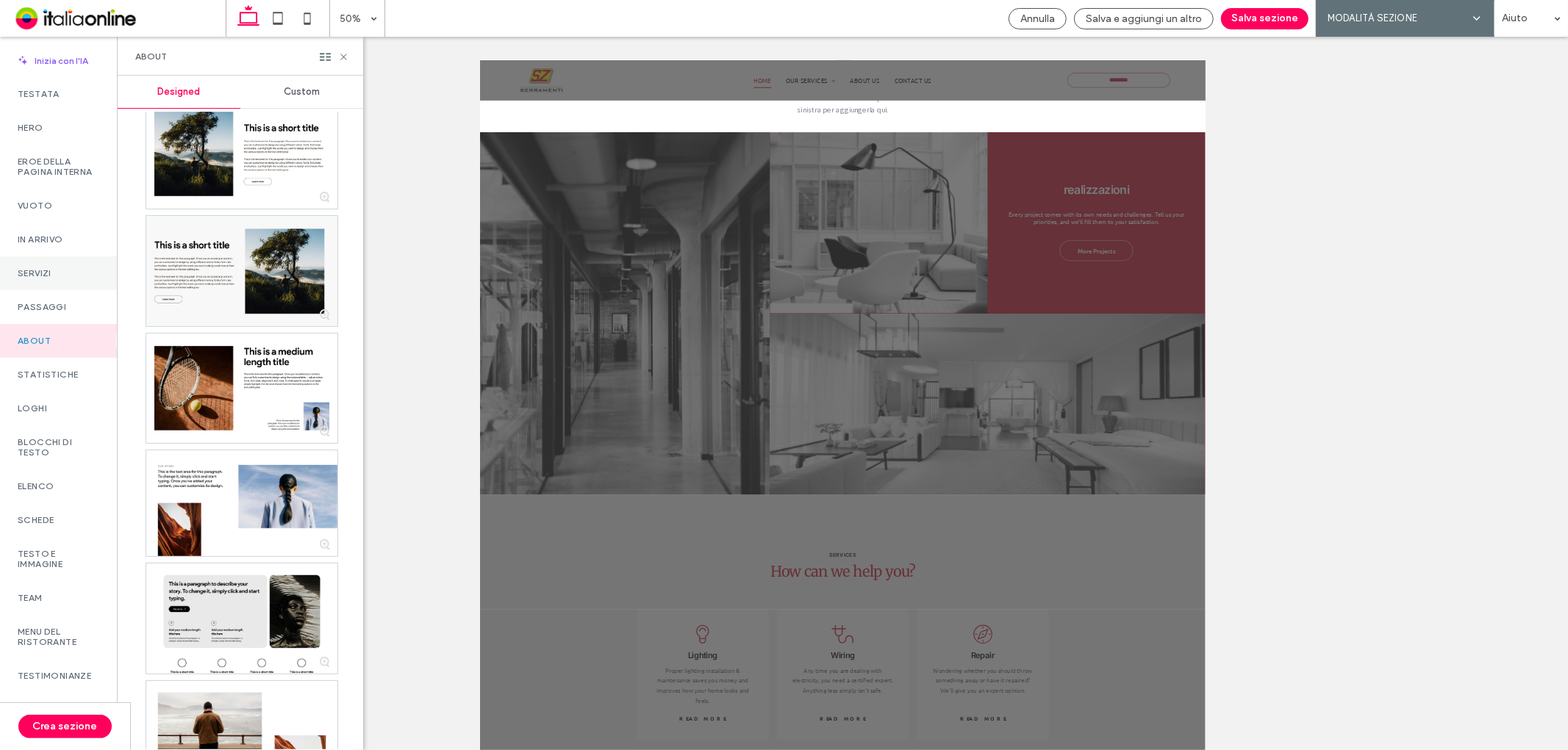
click at [53, 278] on label "Servizi" at bounding box center [58, 273] width 82 height 10
